Goal: Task Accomplishment & Management: Use online tool/utility

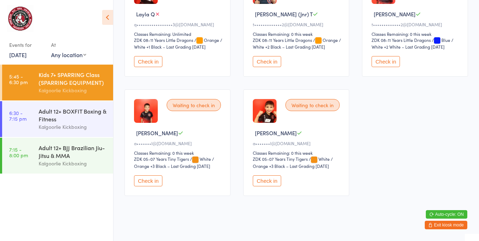
click at [261, 56] on button "Check in" at bounding box center [267, 61] width 28 height 11
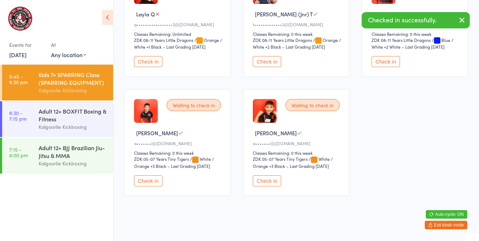
scroll to position [127, 0]
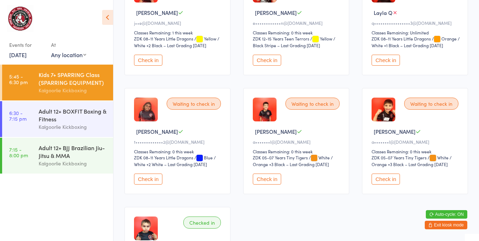
click at [268, 57] on button "Check in" at bounding box center [267, 60] width 28 height 11
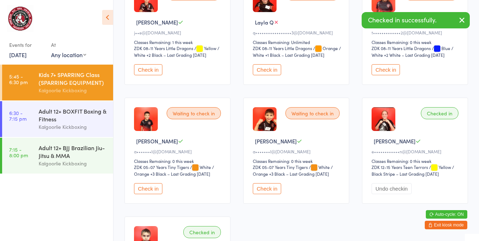
scroll to position [0, 0]
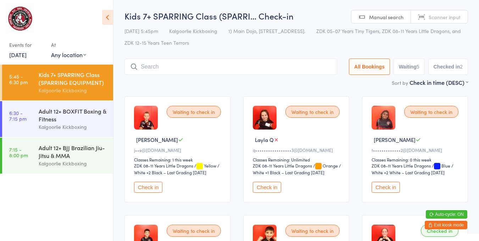
click at [381, 188] on button "Check in" at bounding box center [385, 186] width 28 height 11
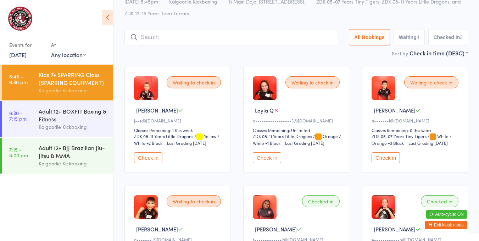
scroll to position [26, 0]
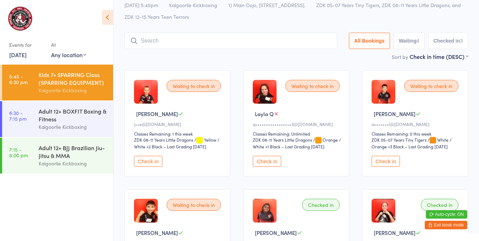
click at [268, 160] on button "Check in" at bounding box center [267, 161] width 28 height 11
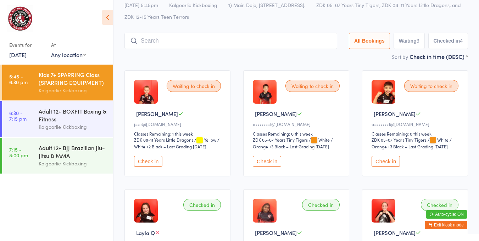
click at [40, 88] on div "Kalgoorlie Kickboxing" at bounding box center [73, 90] width 68 height 8
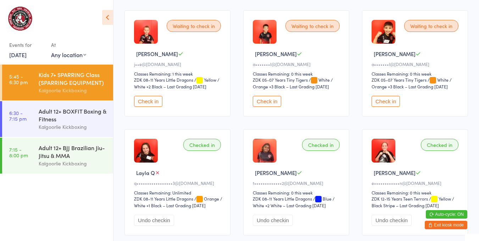
scroll to position [85, 0]
click at [392, 96] on button "Check in" at bounding box center [385, 101] width 28 height 11
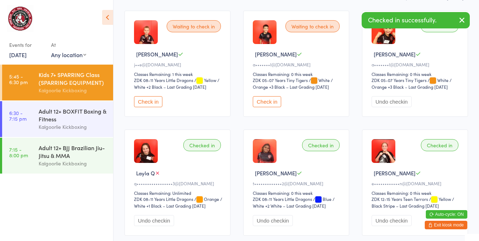
click at [272, 99] on button "Check in" at bounding box center [267, 101] width 28 height 11
click at [67, 85] on div "Kids 7+ SPARRING Class (SPARRING EQUIPMENT)" at bounding box center [73, 79] width 68 height 16
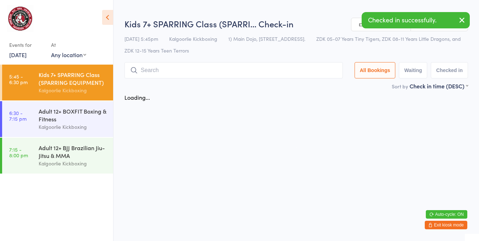
scroll to position [0, 0]
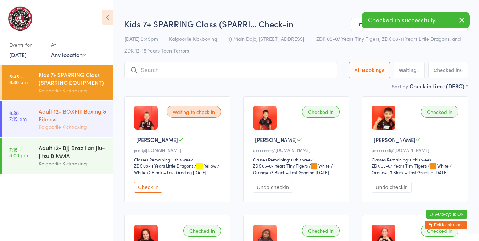
click at [67, 115] on div "Adult 12+ BOXFIT Boxing & Fitness" at bounding box center [73, 115] width 68 height 16
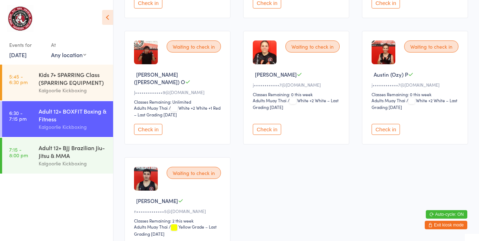
scroll to position [232, 0]
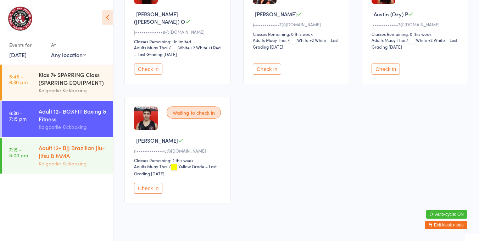
click at [66, 156] on div "Adult 12+ BJJ Brazilian Jiu-Jitsu & MMA" at bounding box center [73, 151] width 68 height 16
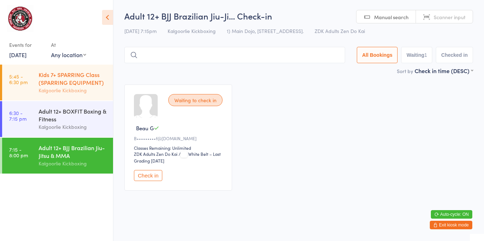
click at [71, 83] on div "Kids 7+ SPARRING Class (SPARRING EQUIPMENT)" at bounding box center [73, 79] width 68 height 16
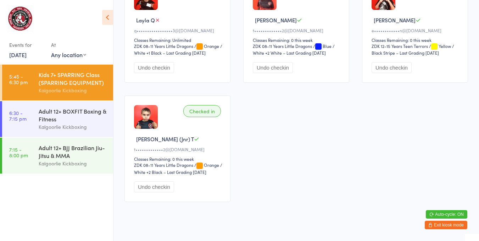
scroll to position [244, 0]
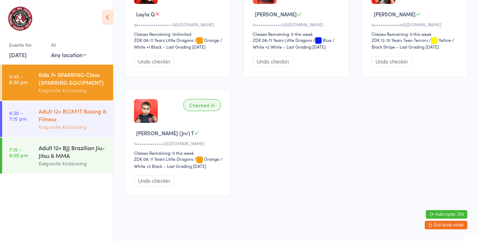
click at [86, 108] on div "Adult 12+ BOXFIT Boxing & Fitness" at bounding box center [73, 115] width 68 height 16
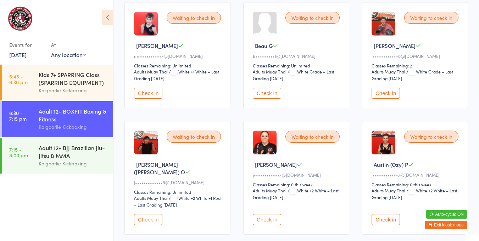
scroll to position [83, 0]
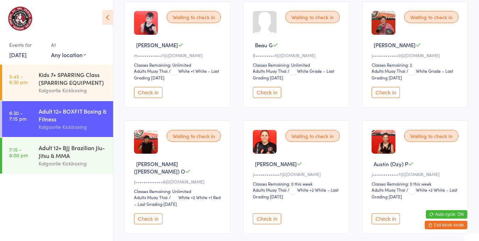
click at [314, 133] on div "Waiting to check in" at bounding box center [312, 136] width 54 height 12
click at [269, 213] on button "Check in" at bounding box center [267, 218] width 28 height 11
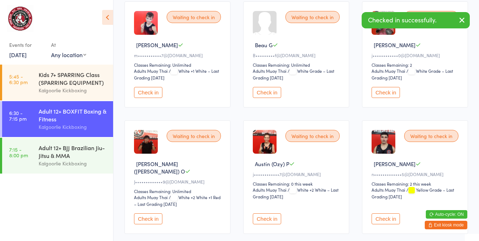
click at [270, 213] on button "Check in" at bounding box center [267, 218] width 28 height 11
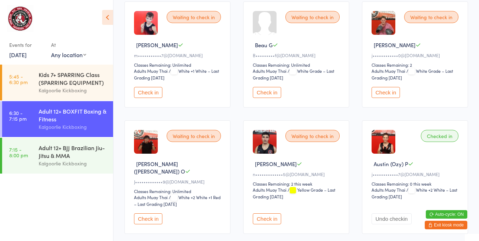
click at [150, 89] on button "Check in" at bounding box center [148, 92] width 28 height 11
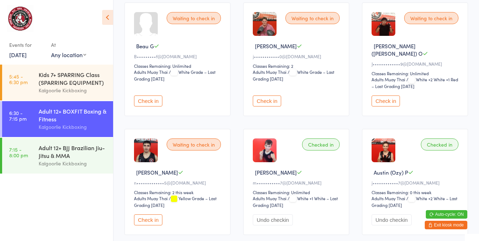
scroll to position [83, 0]
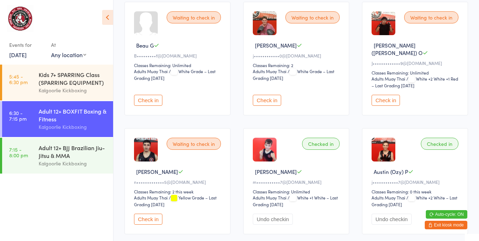
click at [277, 95] on button "Check in" at bounding box center [267, 100] width 28 height 11
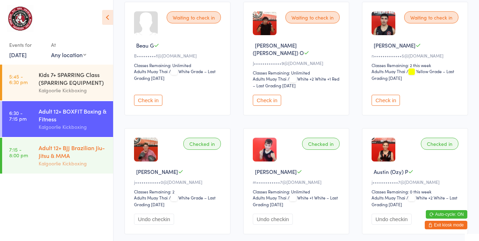
click at [41, 143] on div "Adult 12+ BJJ Brazilian Jiu-Jitsu & MMA Kalgoorlie Kickboxing" at bounding box center [76, 155] width 74 height 36
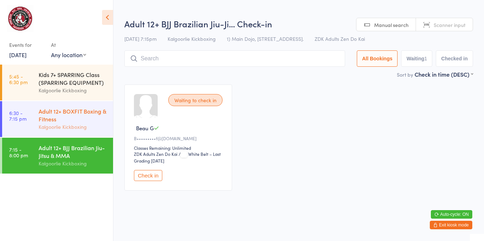
click at [82, 119] on div "Adult 12+ BOXFIT Boxing & Fitness" at bounding box center [73, 115] width 68 height 16
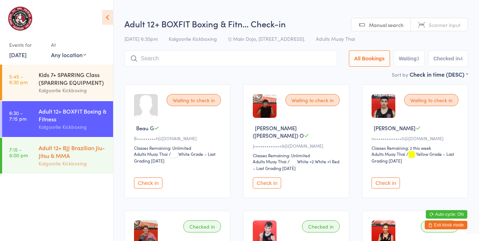
click at [89, 142] on div "Adult 12+ BJJ Brazilian Jiu-Jitsu & MMA Kalgoorlie Kickboxing" at bounding box center [76, 155] width 74 height 36
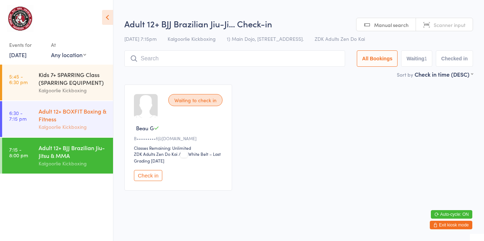
click at [78, 117] on div "Adult 12+ BOXFIT Boxing & Fitness" at bounding box center [73, 115] width 68 height 16
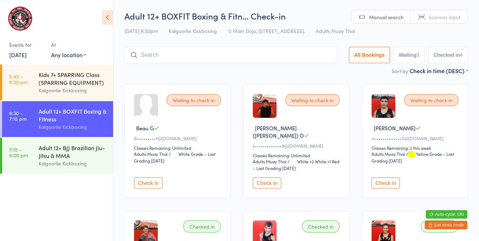
click at [269, 177] on button "Check in" at bounding box center [267, 182] width 28 height 11
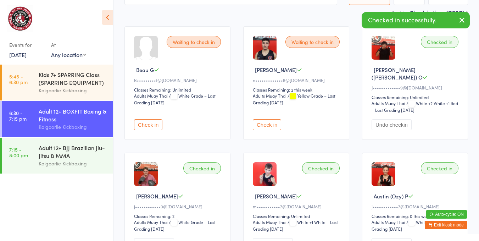
scroll to position [66, 0]
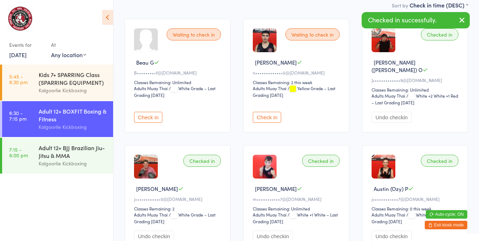
click at [267, 112] on button "Check in" at bounding box center [267, 117] width 28 height 11
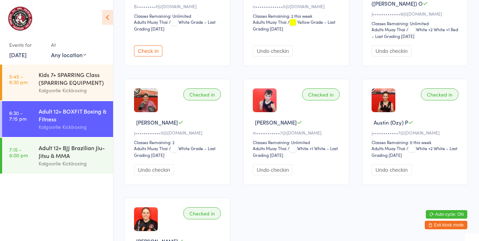
scroll to position [131, 0]
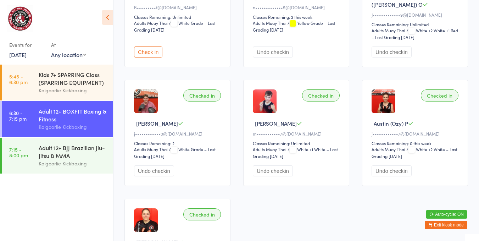
click at [74, 156] on div "Adult 12+ BJJ Brazilian Jiu-Jitsu & MMA" at bounding box center [73, 151] width 68 height 16
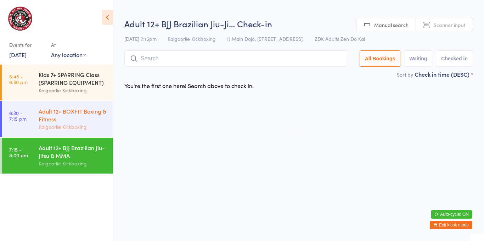
click at [89, 116] on div "Adult 12+ BOXFIT Boxing & Fitness" at bounding box center [73, 115] width 68 height 16
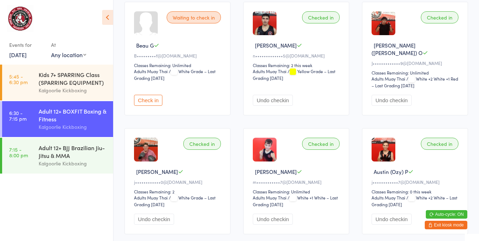
scroll to position [79, 0]
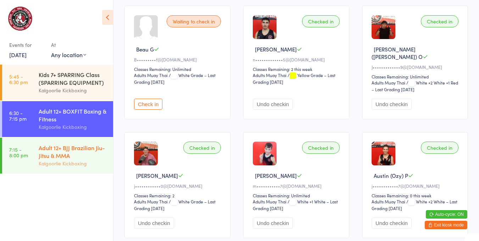
click at [87, 154] on div "Adult 12+ BJJ Brazilian Jiu-Jitsu & MMA" at bounding box center [73, 151] width 68 height 16
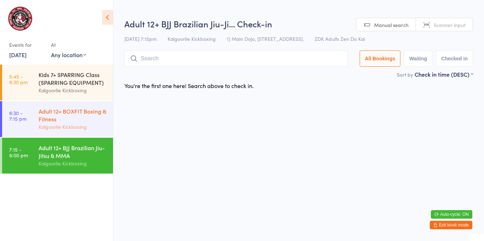
click at [82, 114] on div "Adult 12+ BOXFIT Boxing & Fitness" at bounding box center [73, 115] width 68 height 16
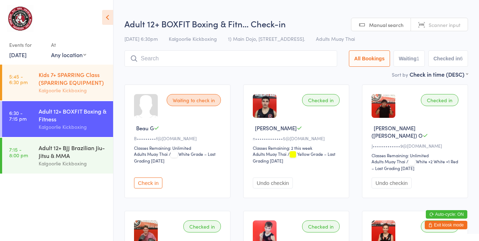
click at [87, 74] on div "Kids 7+ SPARRING Class (SPARRING EQUIPMENT)" at bounding box center [73, 79] width 68 height 16
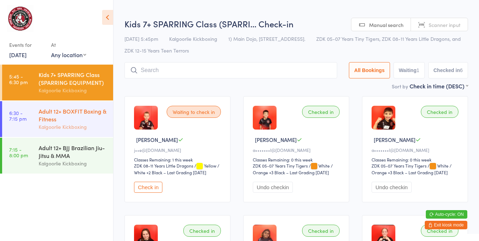
click at [88, 114] on div "Adult 12+ BOXFIT Boxing & Fitness" at bounding box center [73, 115] width 68 height 16
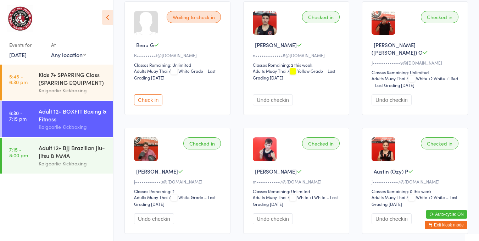
scroll to position [81, 0]
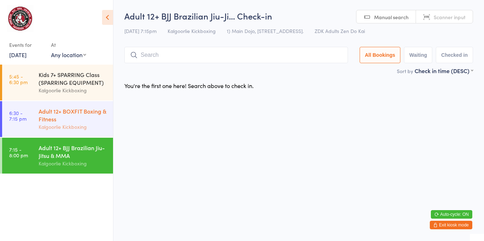
click at [102, 126] on div "Kalgoorlie Kickboxing" at bounding box center [73, 127] width 68 height 8
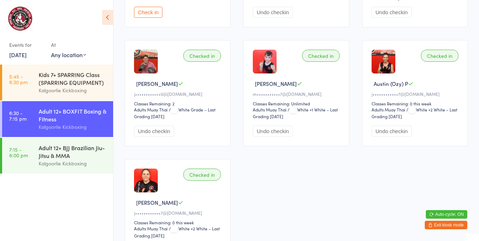
scroll to position [170, 0]
